Goal: Task Accomplishment & Management: Manage account settings

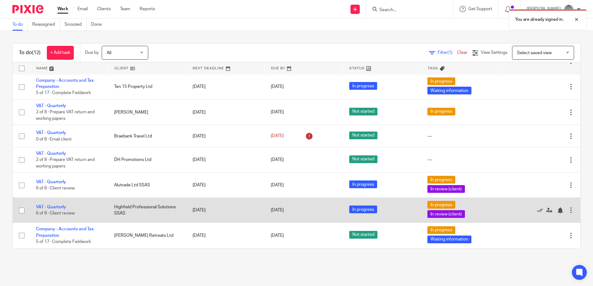
scroll to position [134, 0]
click at [57, 204] on td "VAT - Quarterly 6 of 8 · Client review" at bounding box center [69, 210] width 78 height 25
click at [57, 207] on link "VAT - Quarterly" at bounding box center [51, 207] width 30 height 4
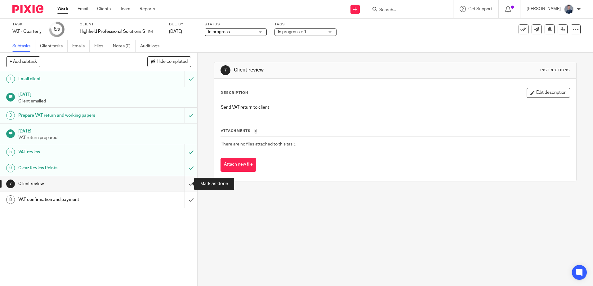
click at [184, 184] on input "submit" at bounding box center [98, 184] width 197 height 16
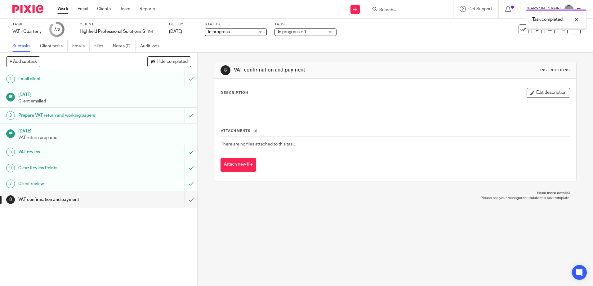
click at [185, 201] on input "submit" at bounding box center [98, 200] width 197 height 16
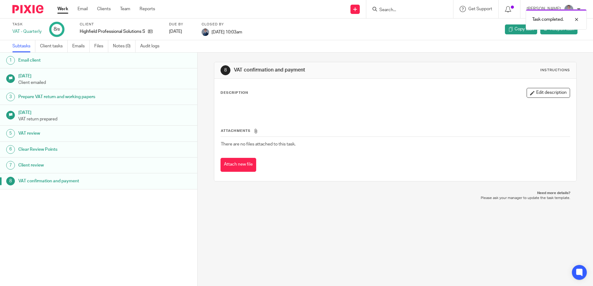
click at [60, 4] on div "Work Email Clients Team Reports Work Email Clients Team Reports Settings" at bounding box center [107, 9] width 113 height 18
click at [62, 12] on link "Work" at bounding box center [62, 9] width 11 height 6
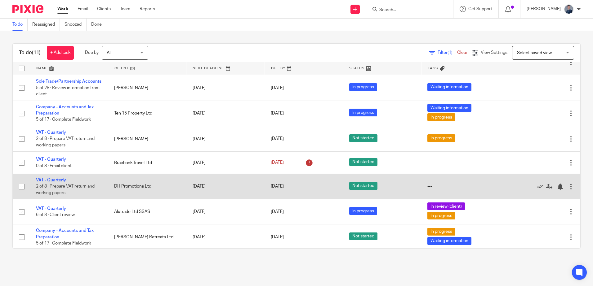
scroll to position [109, 0]
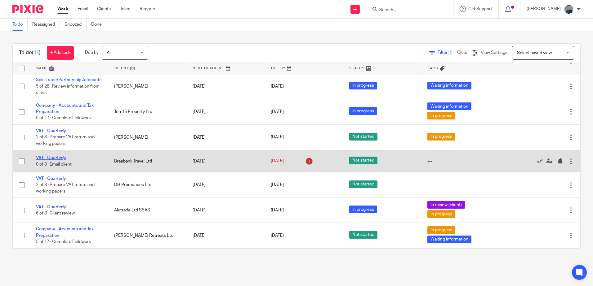
click at [47, 157] on link "VAT - Quarterly" at bounding box center [51, 158] width 30 height 4
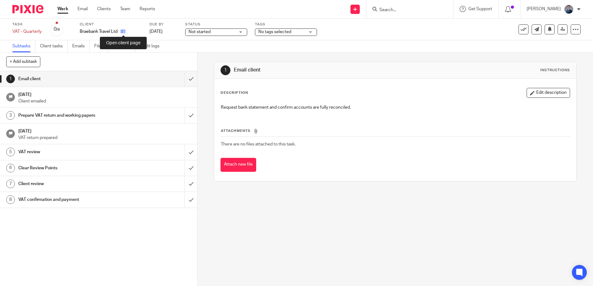
click at [124, 32] on icon at bounding box center [123, 31] width 5 height 5
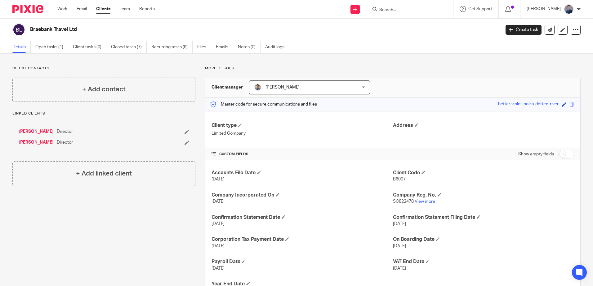
scroll to position [30, 0]
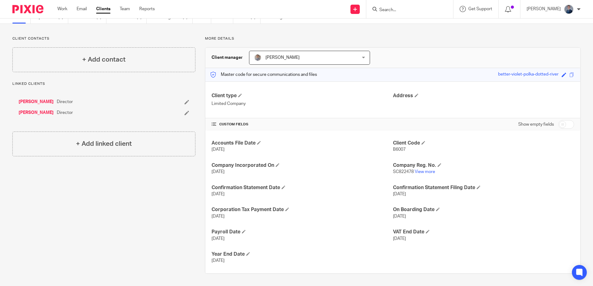
click at [38, 114] on link "[PERSON_NAME]" at bounding box center [36, 113] width 35 height 6
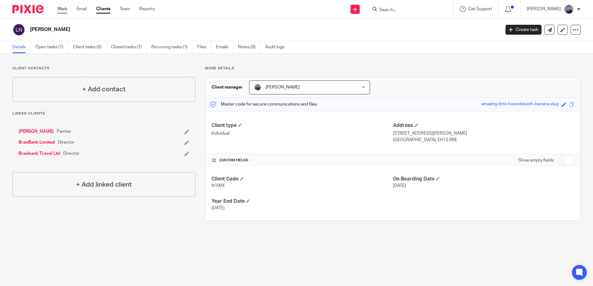
click at [63, 9] on link "Work" at bounding box center [62, 9] width 10 height 6
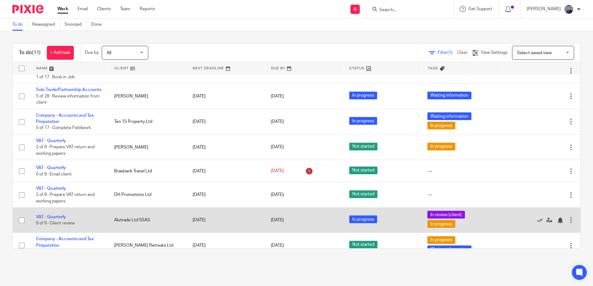
scroll to position [109, 0]
